Goal: Find specific page/section: Find specific page/section

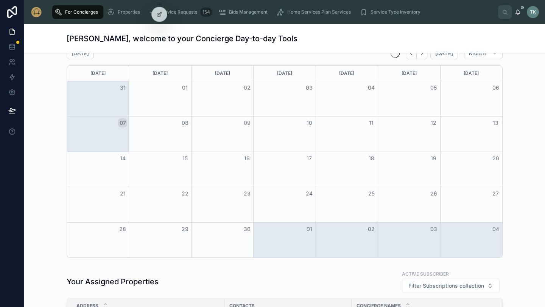
scroll to position [44, 0]
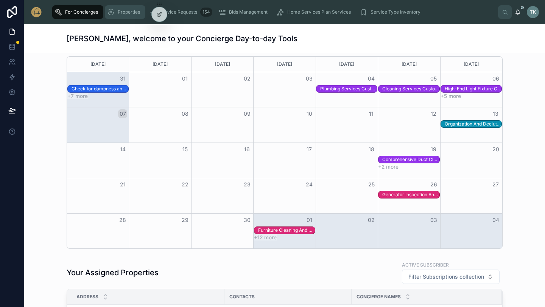
click at [125, 11] on span "Properties" at bounding box center [129, 12] width 22 height 6
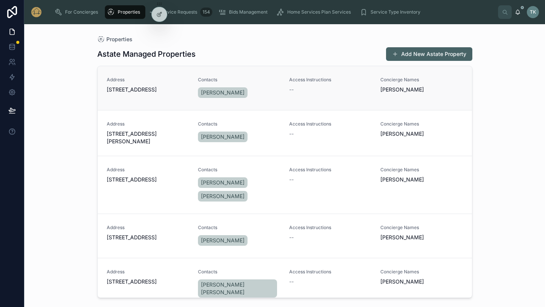
click at [137, 103] on link "Address [STREET_ADDRESS] Contacts [PERSON_NAME] Access Instructions -- Concierg…" at bounding box center [285, 88] width 374 height 44
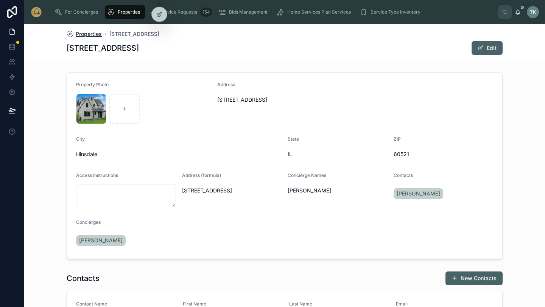
click at [89, 34] on span "Properties" at bounding box center [89, 34] width 26 height 8
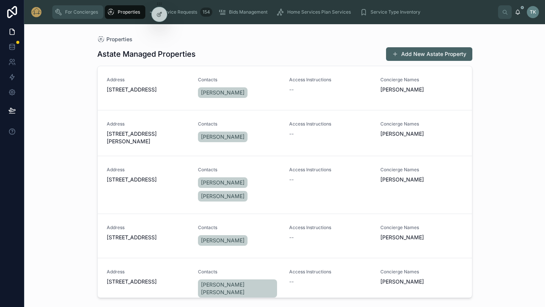
click at [76, 15] on span "For Concierges" at bounding box center [81, 12] width 33 height 6
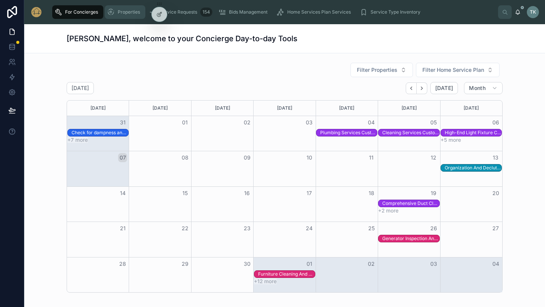
click at [120, 16] on div "Properties" at bounding box center [125, 12] width 36 height 12
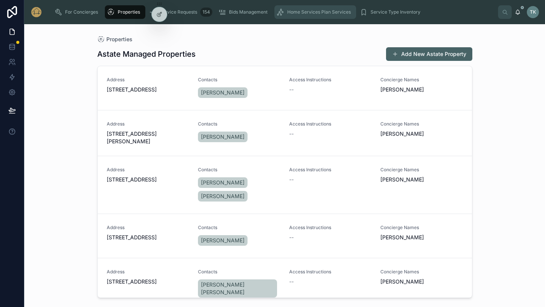
click at [296, 17] on div "Home Services Plan Services" at bounding box center [315, 12] width 77 height 12
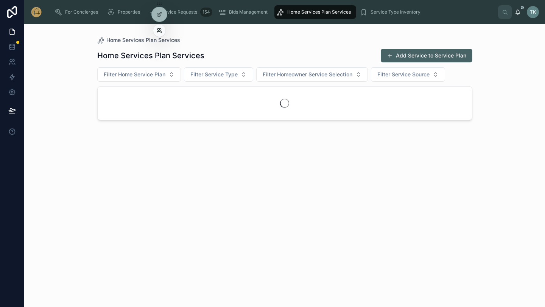
click at [158, 31] on icon at bounding box center [159, 31] width 6 height 6
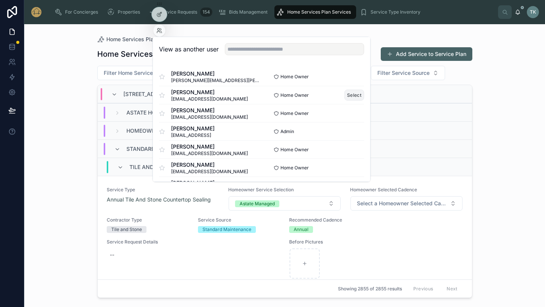
click at [356, 97] on button "Select" at bounding box center [354, 95] width 20 height 11
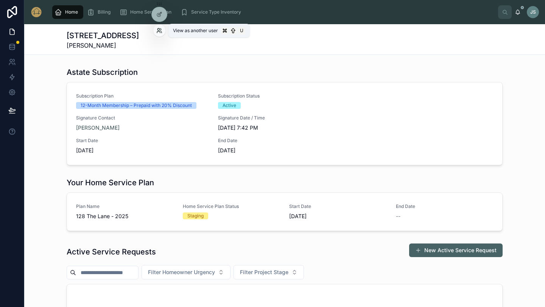
click at [160, 32] on icon at bounding box center [158, 32] width 3 height 2
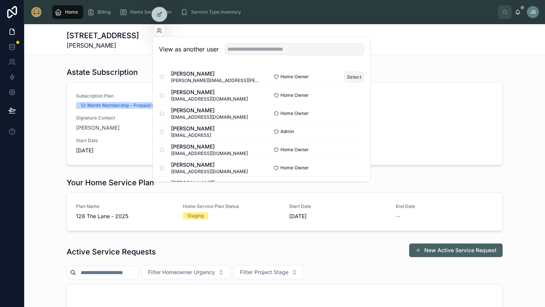
click at [353, 81] on button "Select" at bounding box center [354, 76] width 20 height 11
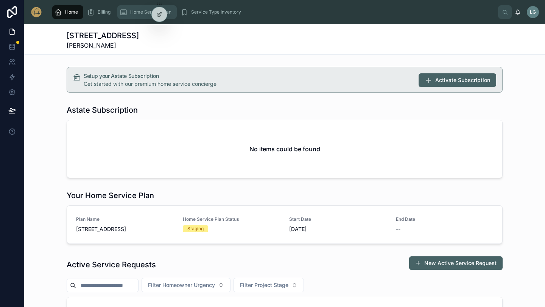
click at [140, 14] on span "Home Service Plan" at bounding box center [150, 12] width 41 height 6
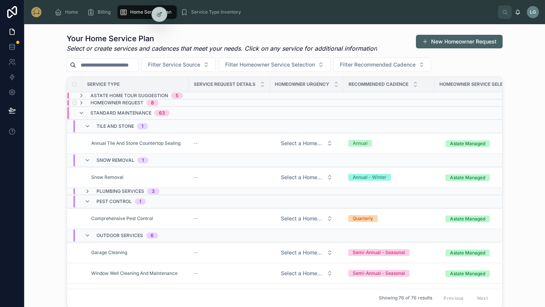
click at [151, 103] on div "8" at bounding box center [152, 103] width 3 height 6
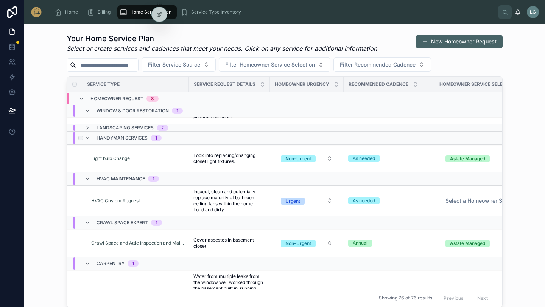
scroll to position [30, 0]
click at [159, 127] on span "2" at bounding box center [163, 127] width 12 height 6
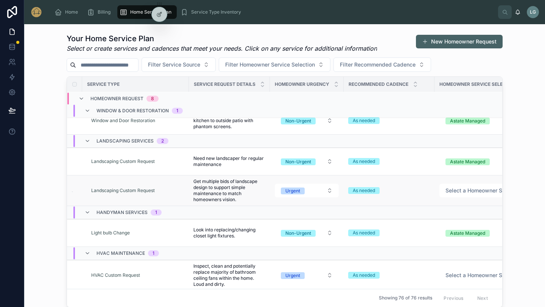
scroll to position [0, 0]
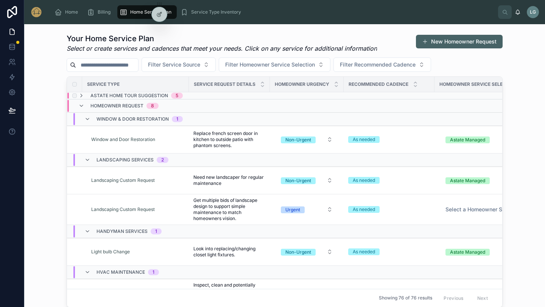
click at [179, 98] on span "5" at bounding box center [177, 96] width 12 height 6
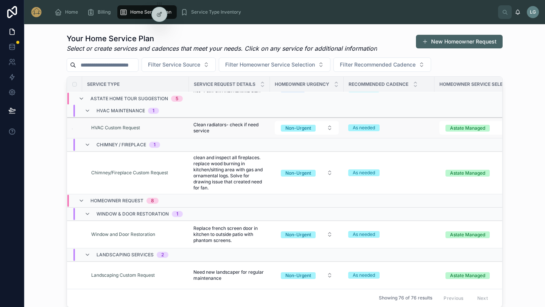
scroll to position [115, 0]
